Goal: Task Accomplishment & Management: Manage account settings

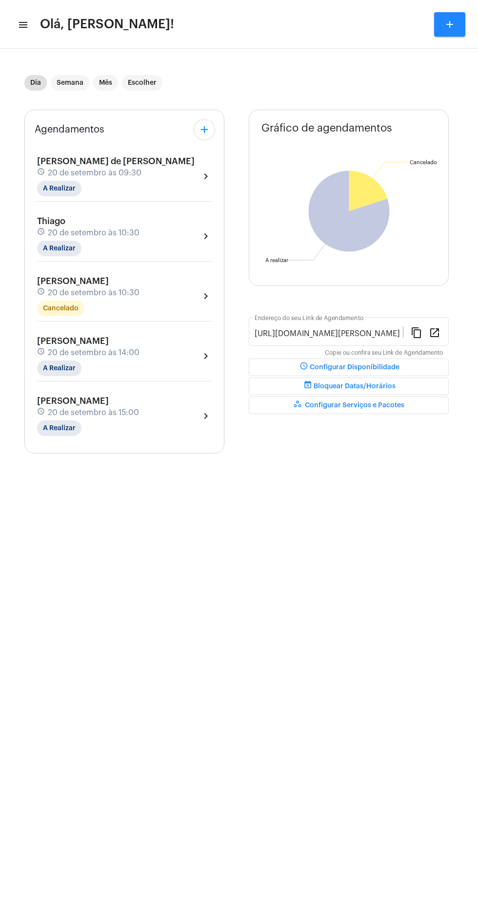
click at [22, 24] on mat-icon "menu" at bounding box center [23, 25] width 10 height 12
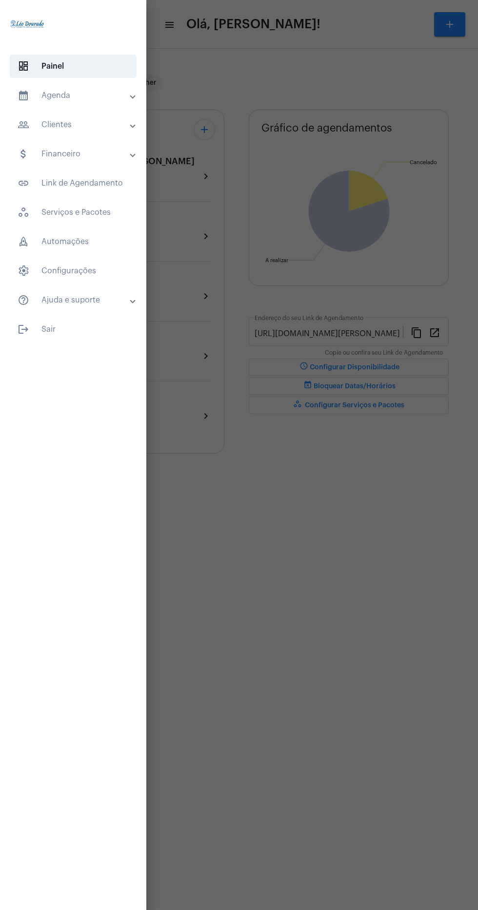
click at [371, 754] on div at bounding box center [239, 455] width 478 height 910
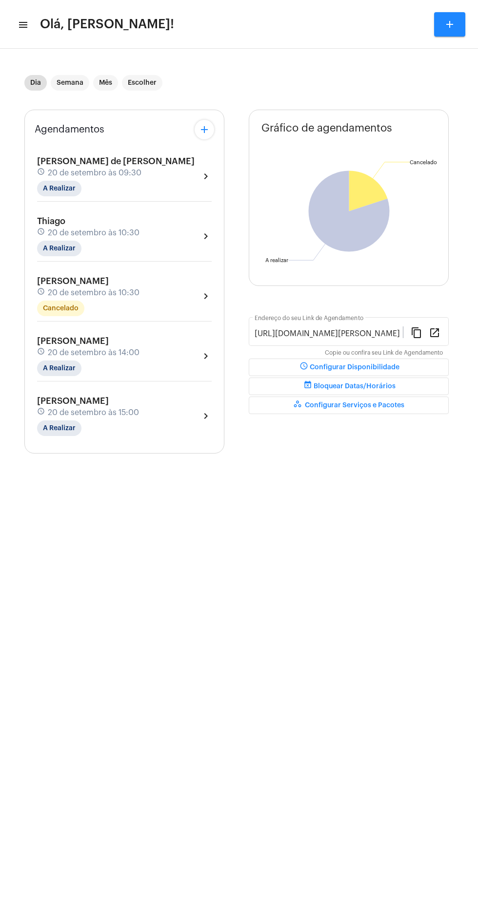
click at [299, 571] on mat-sidenav-content "menu Olá, [PERSON_NAME]! add Dia Semana Mês Escolher Agendamentos add [PERSON_N…" at bounding box center [239, 455] width 478 height 910
click at [40, 18] on span "Olá, [PERSON_NAME]!" at bounding box center [107, 25] width 134 height 16
click at [27, 25] on mat-toolbar-row "menu Olá, [PERSON_NAME]! add" at bounding box center [239, 24] width 478 height 31
click at [40, 23] on span "Olá, [PERSON_NAME]!" at bounding box center [107, 25] width 134 height 16
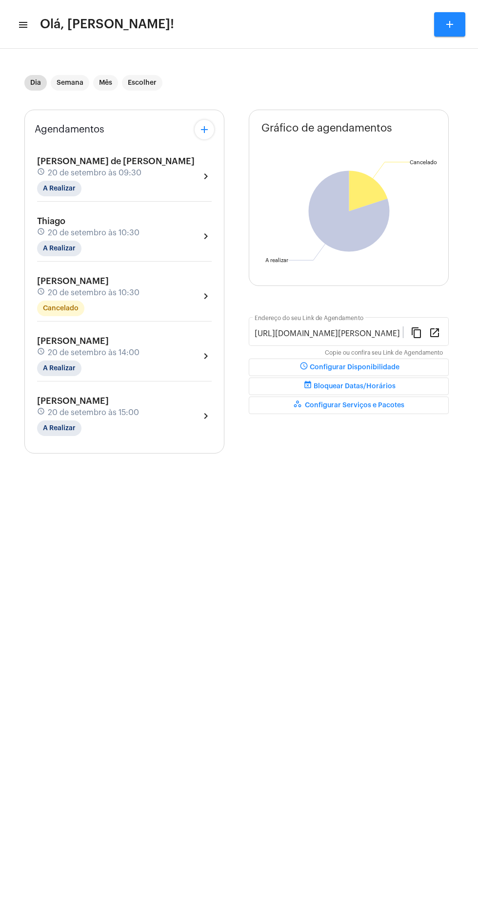
click at [40, 24] on span "Olá, [PERSON_NAME]!" at bounding box center [107, 25] width 134 height 16
click at [24, 26] on mat-icon "menu" at bounding box center [23, 25] width 10 height 12
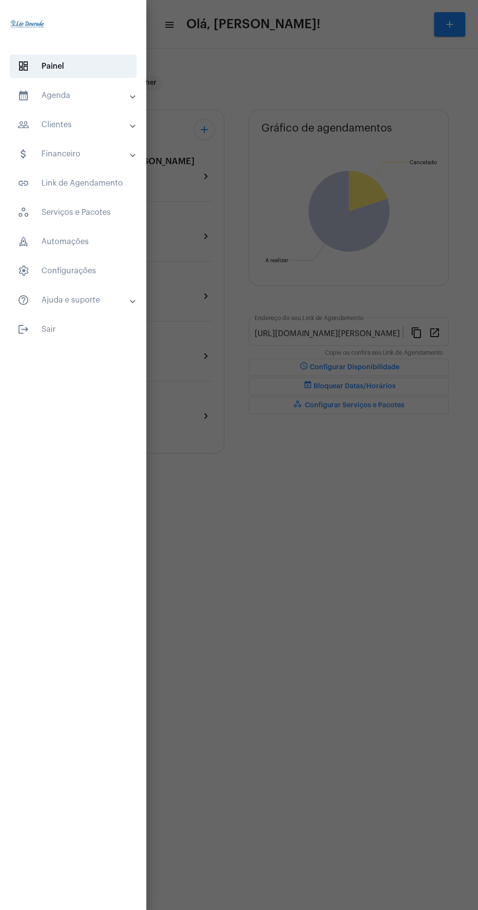
click at [124, 96] on mat-panel-title "calendar_month_outlined Agenda" at bounding box center [74, 96] width 113 height 12
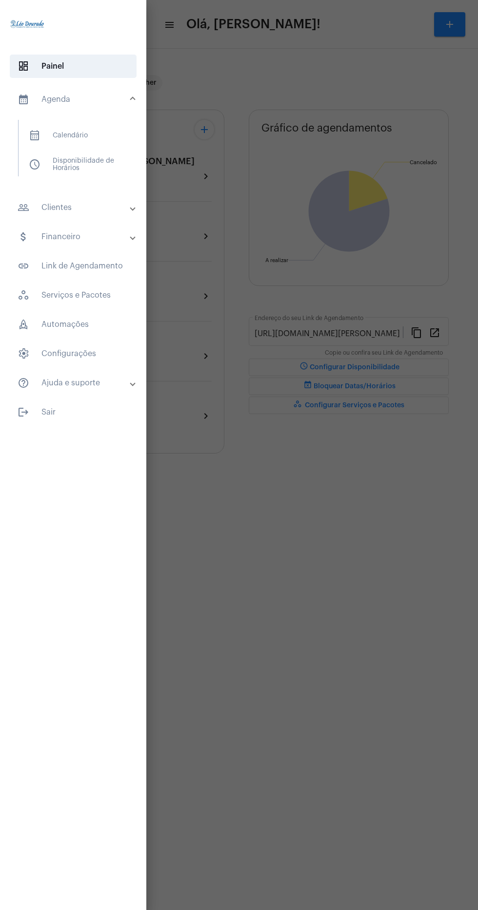
click at [95, 141] on span "calendar_month_outlined Calendário" at bounding box center [72, 135] width 103 height 23
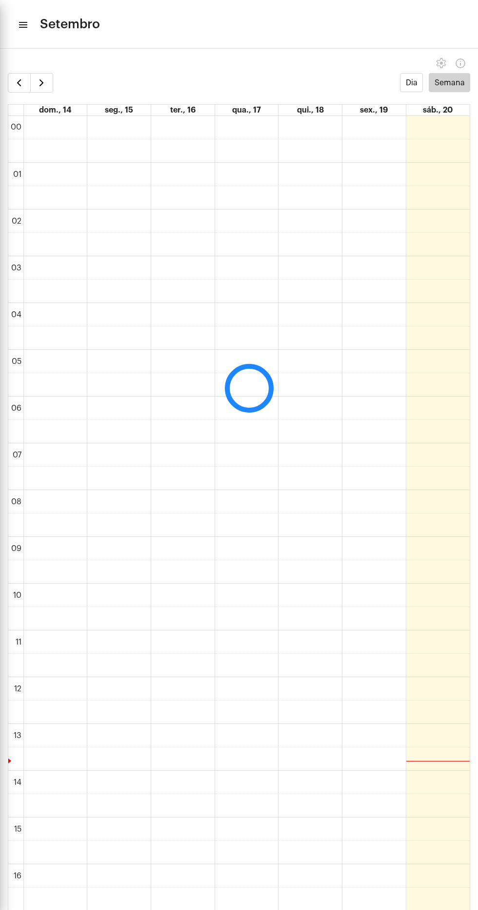
scroll to position [281, 0]
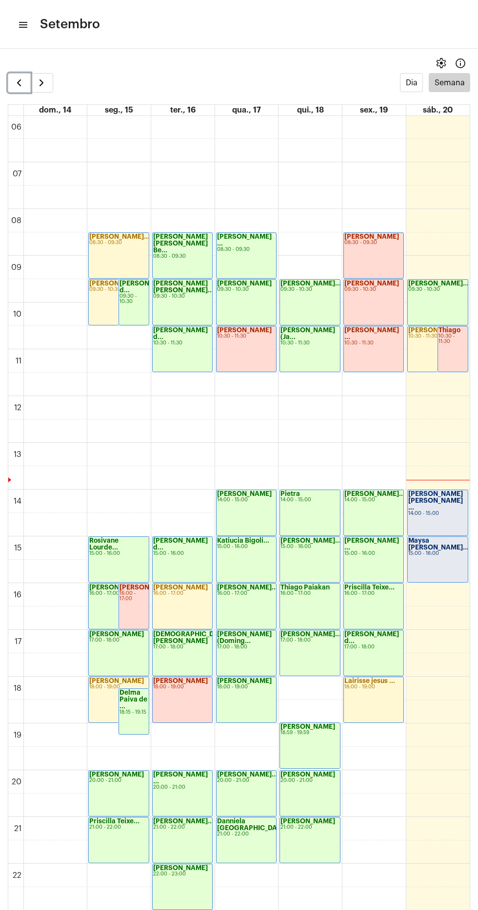
click at [16, 89] on button "button" at bounding box center [19, 82] width 23 height 19
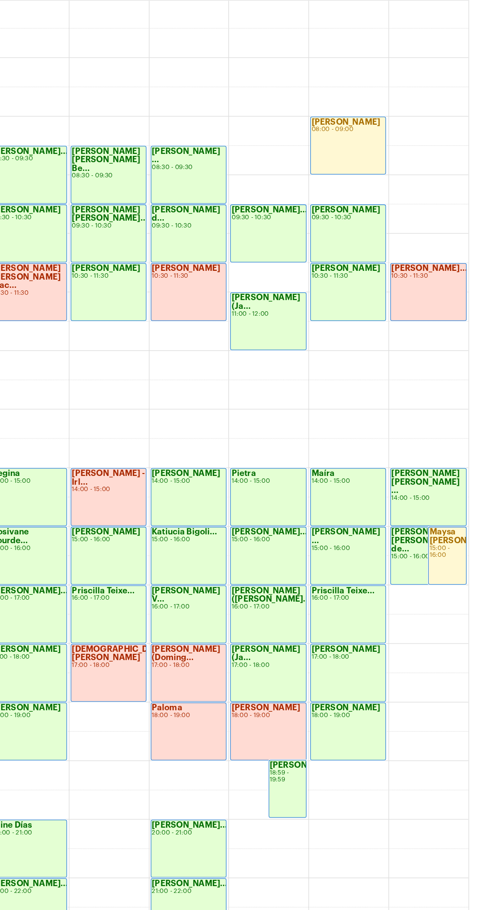
scroll to position [290, 0]
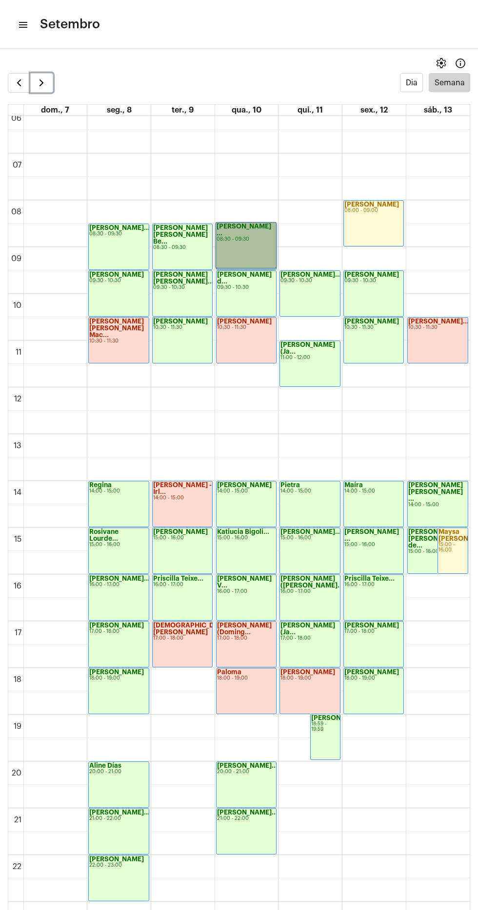
click at [46, 81] on span "button" at bounding box center [42, 83] width 12 height 12
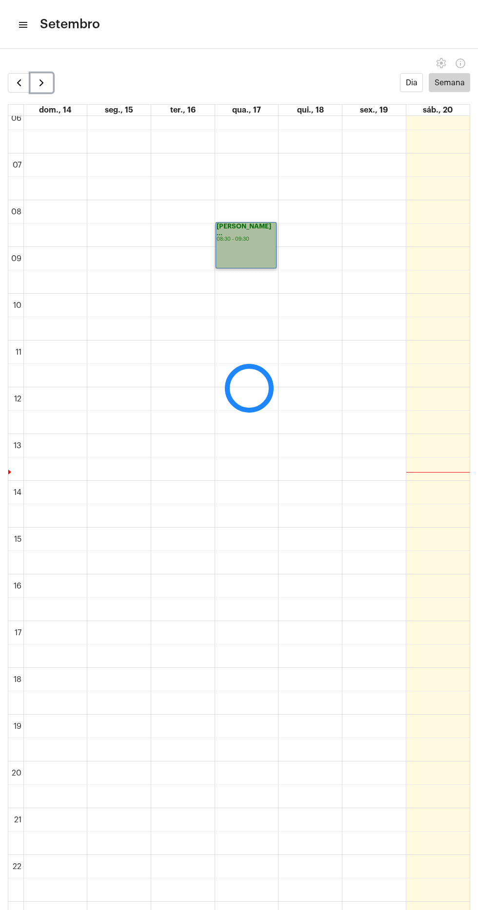
scroll to position [282, 0]
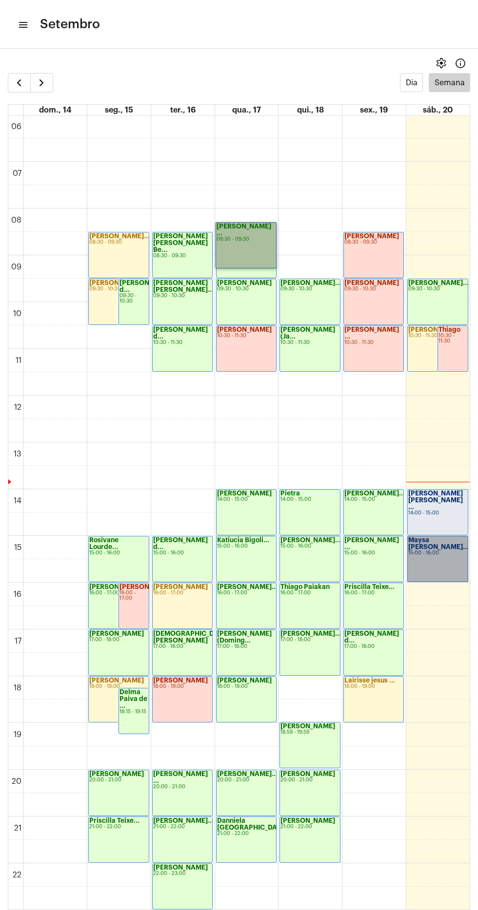
click at [451, 558] on link "Maysa [PERSON_NAME]... 15:00 - 16:00" at bounding box center [437, 559] width 61 height 46
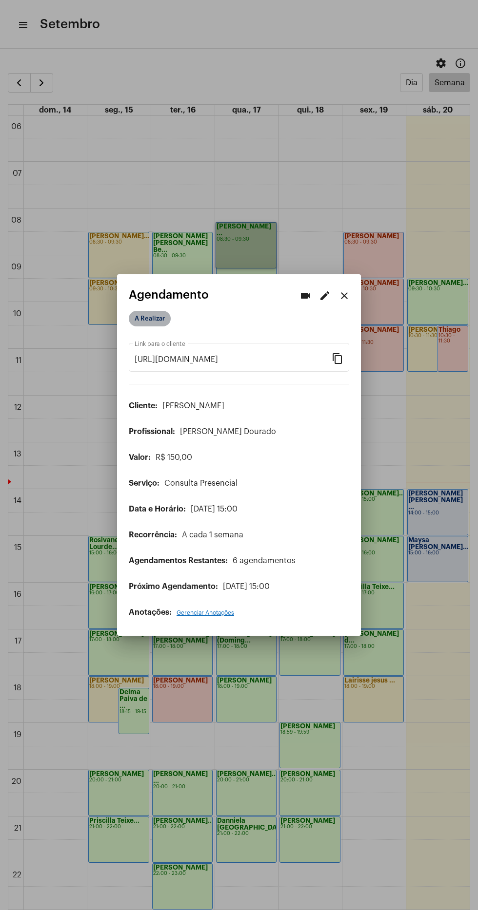
click at [163, 311] on mat-chip "A Realizar" at bounding box center [150, 319] width 42 height 16
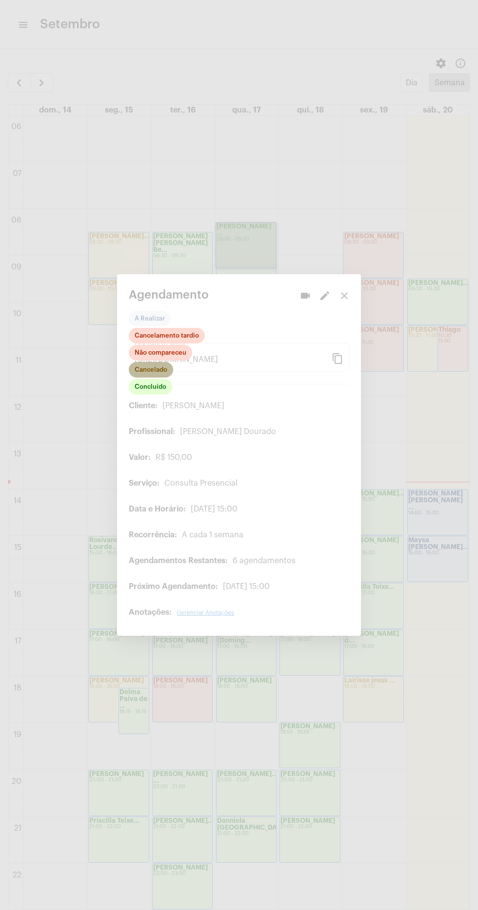
click at [166, 365] on mat-chip "Cancelado" at bounding box center [151, 370] width 44 height 16
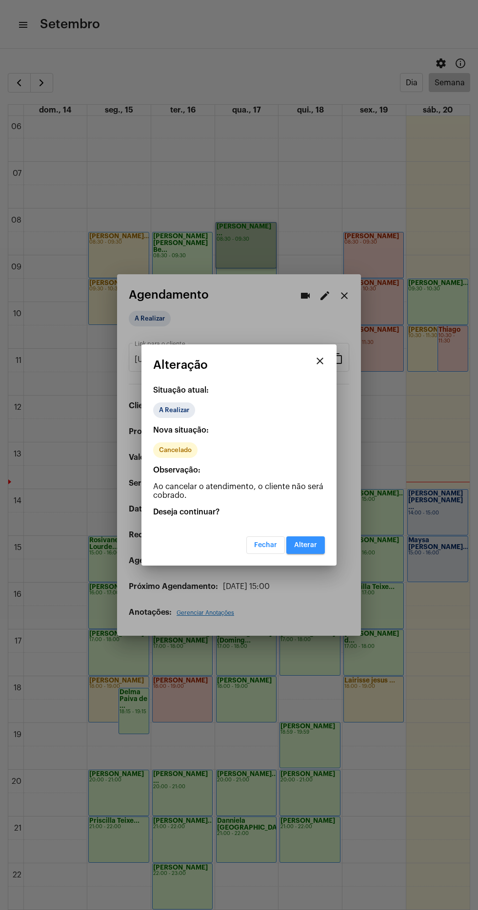
click at [317, 547] on button "Alterar" at bounding box center [305, 545] width 38 height 18
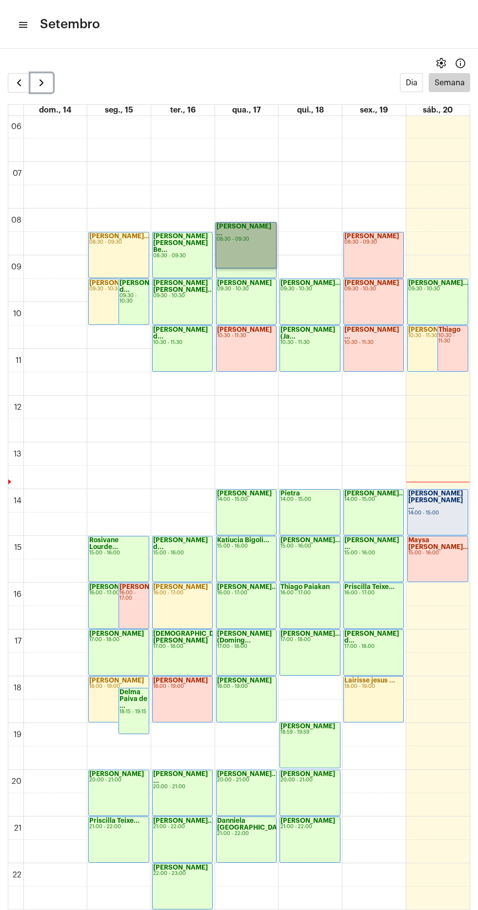
click at [42, 78] on span "button" at bounding box center [42, 83] width 12 height 12
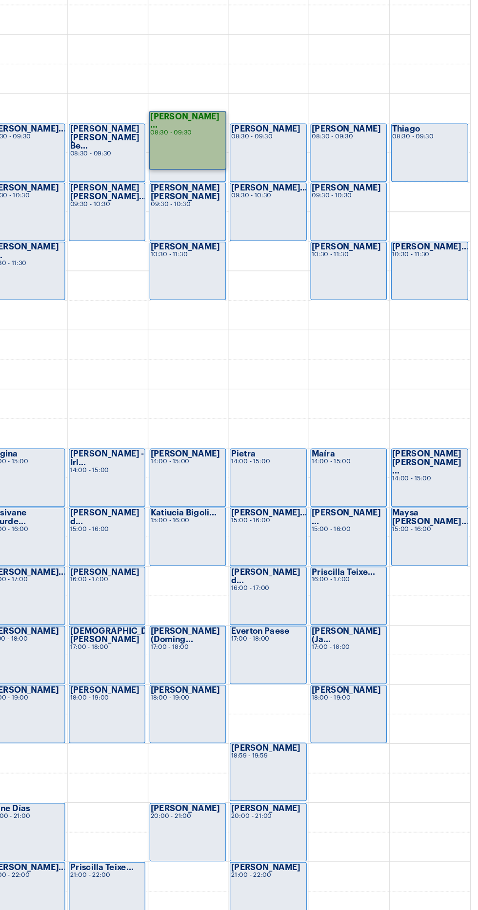
scroll to position [285, 0]
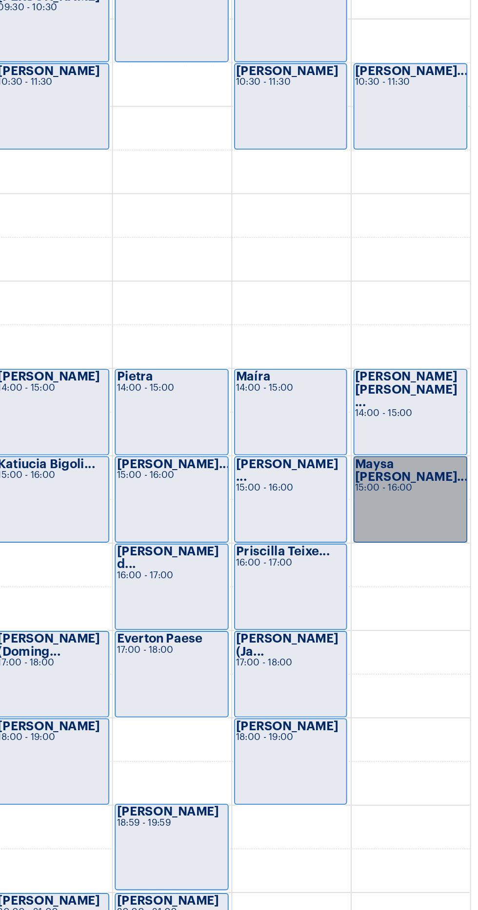
click at [438, 552] on link "Maysa [PERSON_NAME]... 15:00 - 16:00" at bounding box center [437, 556] width 61 height 46
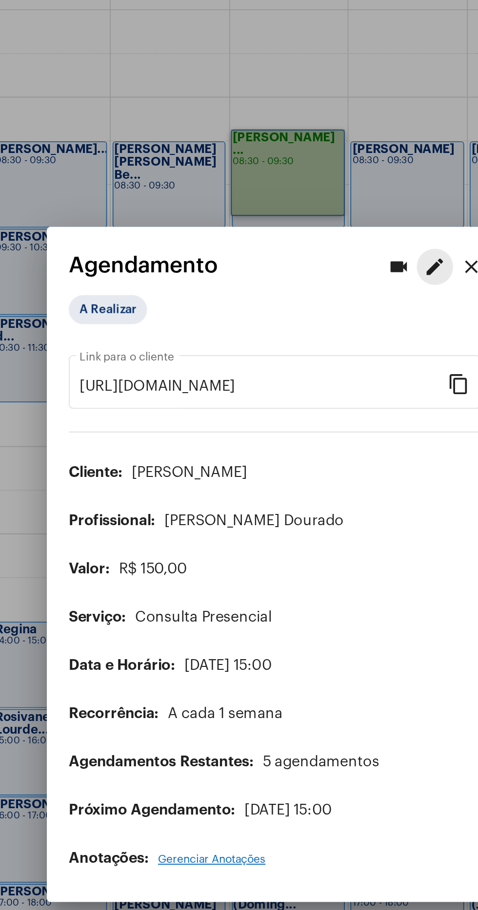
click at [324, 290] on mat-icon "edit" at bounding box center [325, 296] width 12 height 12
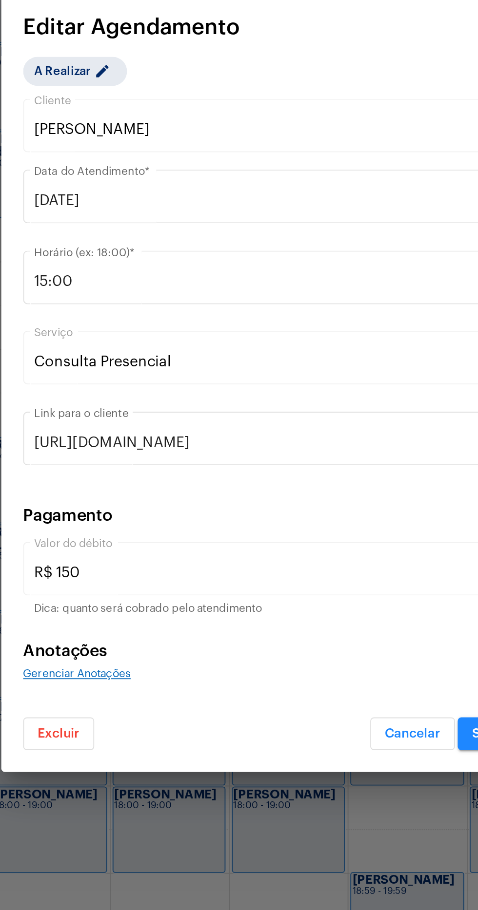
click at [124, 615] on span "Gerenciar Anotações" at bounding box center [132, 613] width 57 height 6
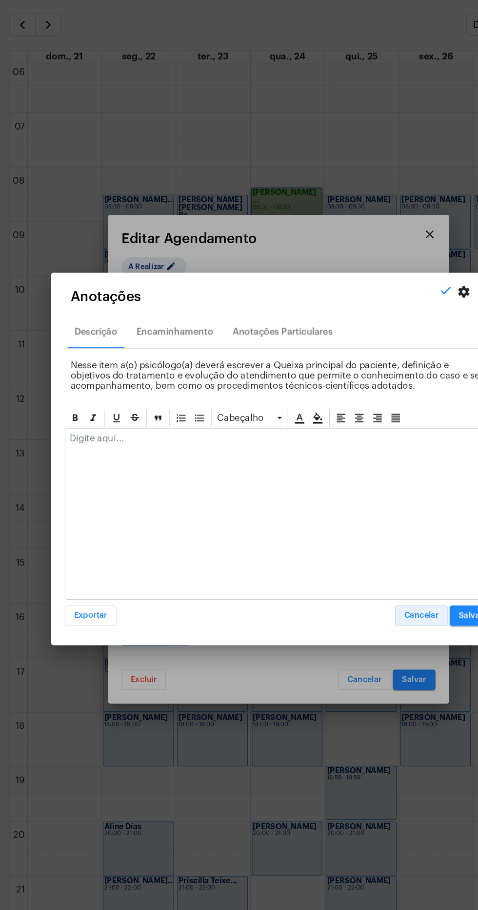
click at [366, 593] on span "Cancelar" at bounding box center [361, 589] width 30 height 7
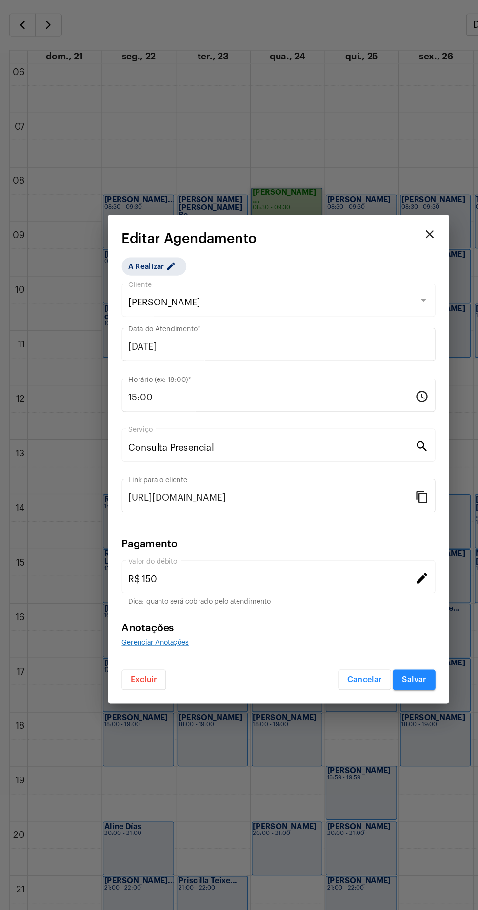
click at [116, 665] on mat-dialog-container "close Editar Agendamento A Realizar edit Maysa [PERSON_NAME] Cliente [DATE] Dat…" at bounding box center [239, 456] width 292 height 420
click at [131, 653] on button "Excluir" at bounding box center [123, 645] width 38 height 18
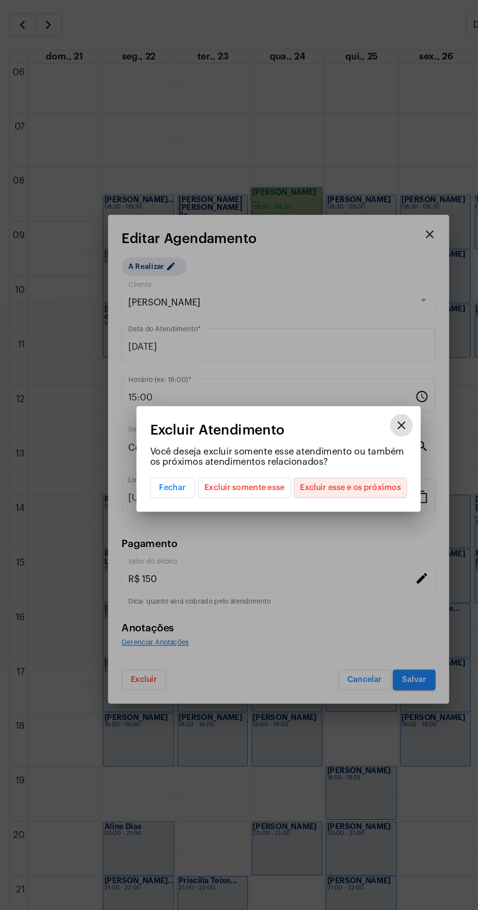
click at [324, 488] on span "Excluir esse e os próximos" at bounding box center [300, 480] width 86 height 17
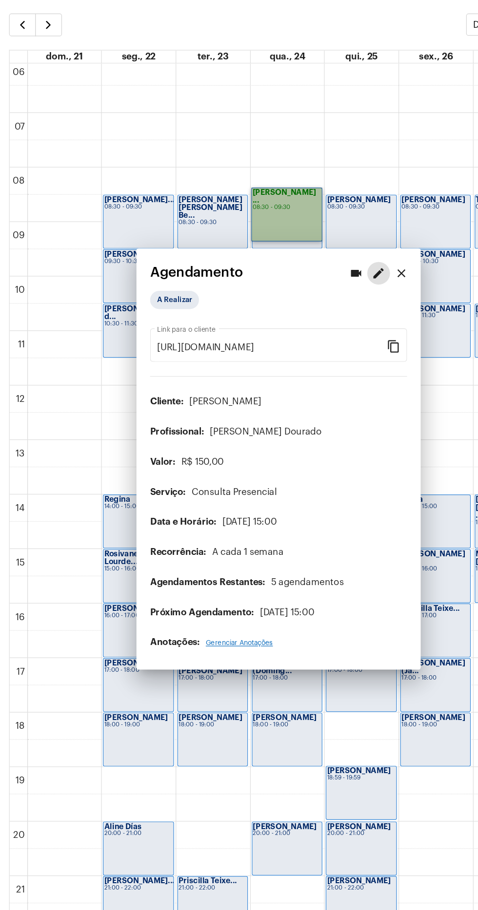
click at [446, 673] on td at bounding box center [246, 684] width 446 height 23
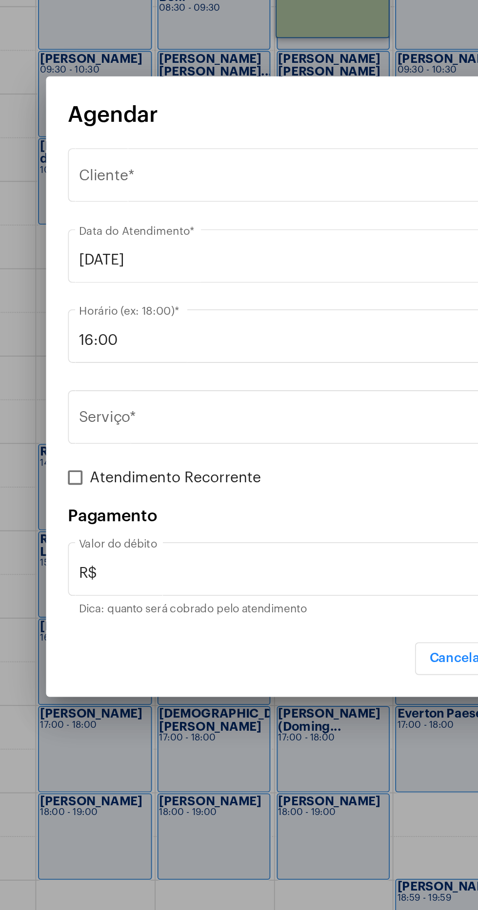
click at [213, 340] on div "Selecione o Cliente" at bounding box center [234, 344] width 249 height 9
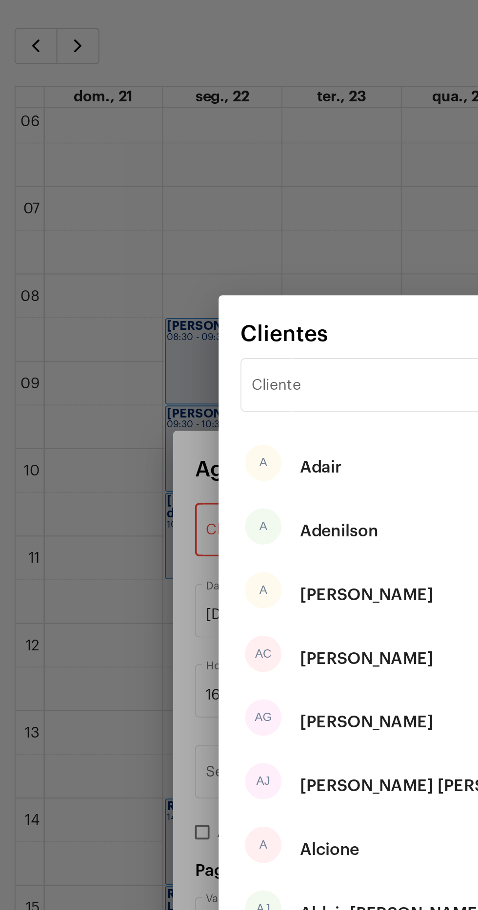
click at [184, 266] on input "Cliente" at bounding box center [232, 266] width 197 height 9
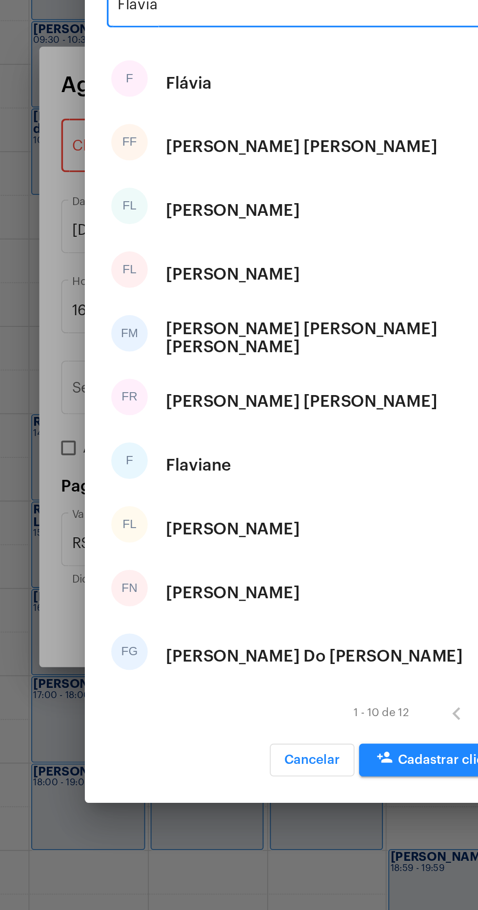
type input "Flavia"
click at [268, 450] on div "[PERSON_NAME] [PERSON_NAME] [PERSON_NAME]" at bounding box center [253, 444] width 186 height 29
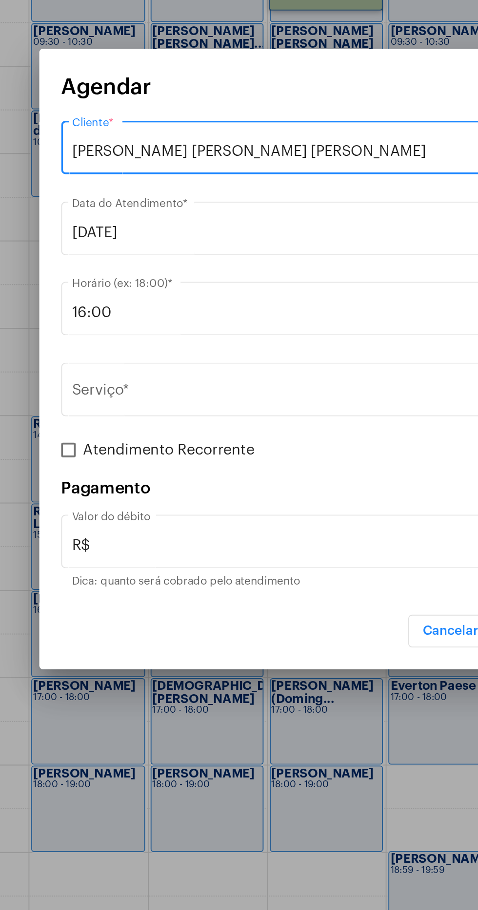
click at [236, 478] on input "Serviço *" at bounding box center [233, 473] width 246 height 9
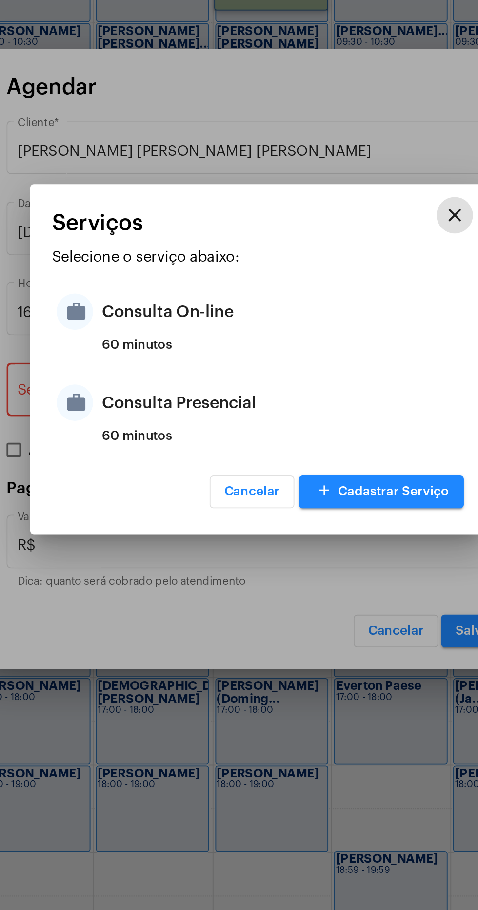
click at [226, 482] on div "Consulta Presencial" at bounding box center [250, 478] width 191 height 29
type input "Consulta Presencial"
type input "R$ 150"
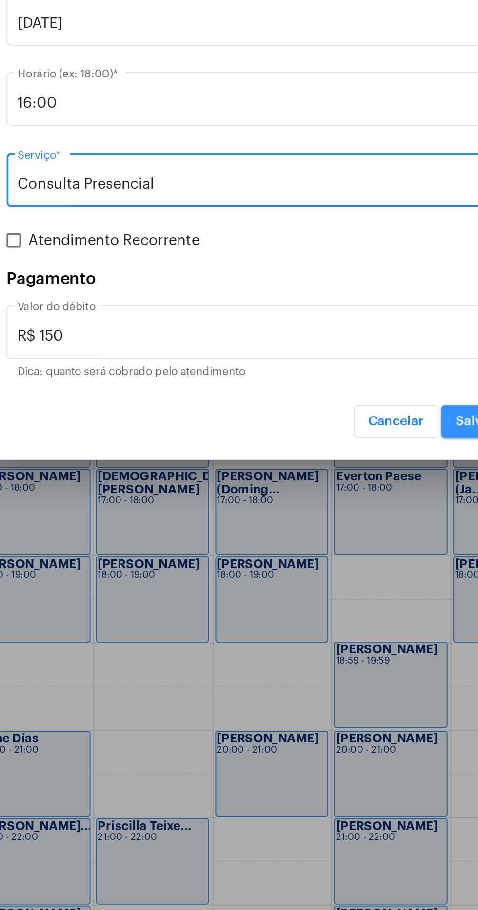
click at [351, 607] on button "Salvar" at bounding box center [355, 601] width 37 height 18
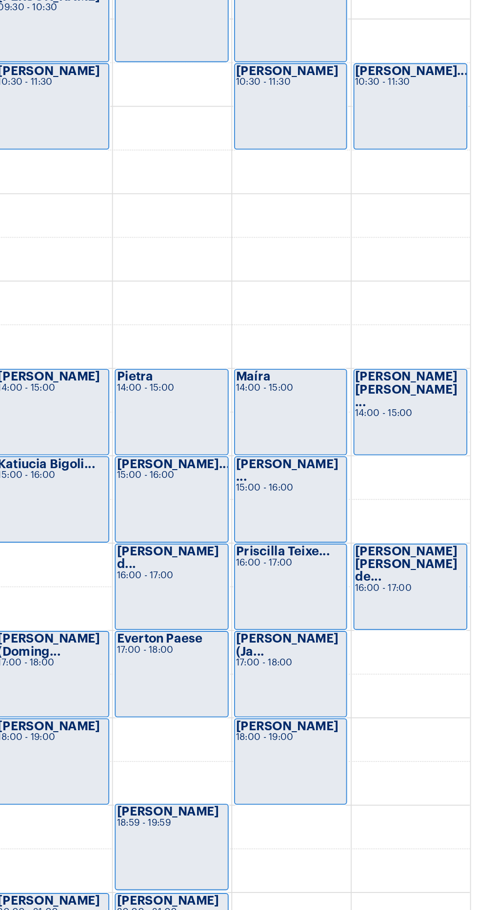
scroll to position [307, 0]
